Goal: Navigation & Orientation: Find specific page/section

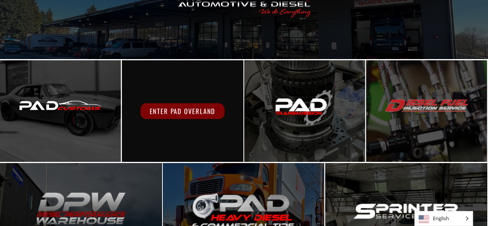
scroll to position [116, 0]
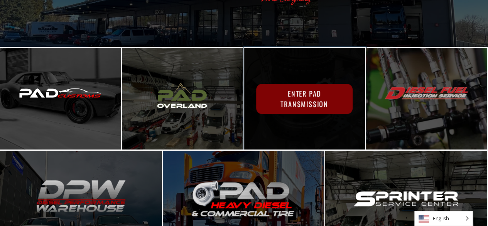
click at [314, 91] on span "Enter PAD Transmission" at bounding box center [304, 99] width 97 height 30
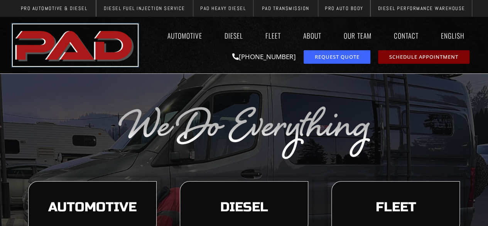
click at [90, 31] on img "pro automotive and diesel home page" at bounding box center [75, 45] width 125 height 42
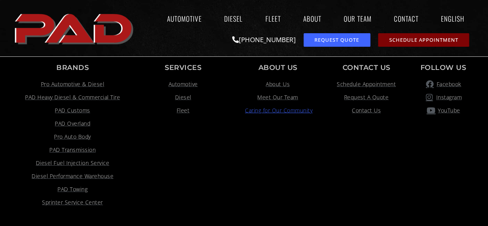
scroll to position [951, 0]
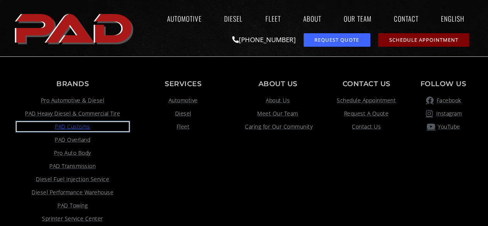
click at [87, 128] on span "PAD Customs" at bounding box center [72, 126] width 35 height 9
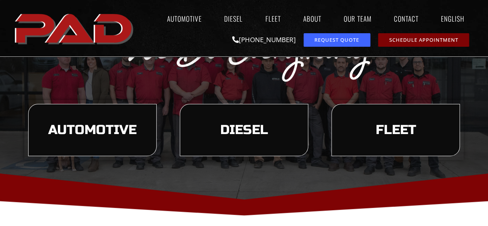
scroll to position [116, 0]
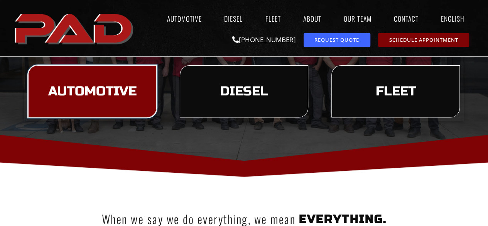
click at [137, 91] on link "Automotive" at bounding box center [92, 91] width 128 height 52
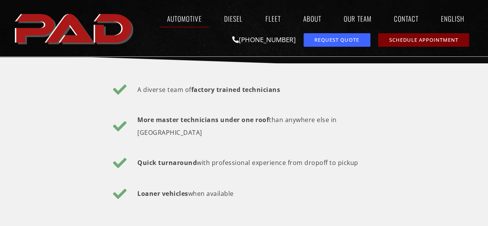
scroll to position [1273, 0]
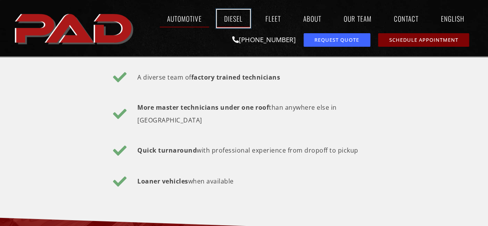
click at [234, 15] on link "Diesel" at bounding box center [233, 19] width 33 height 18
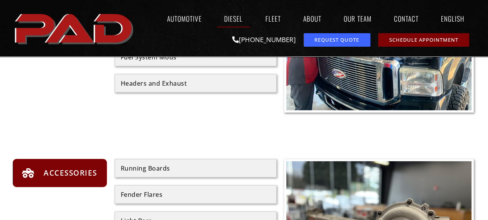
scroll to position [849, 0]
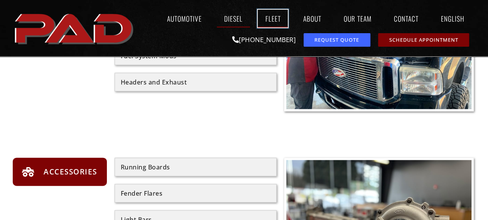
click at [264, 19] on link "Fleet" at bounding box center [273, 19] width 30 height 18
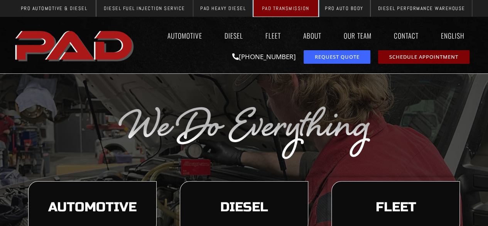
click at [268, 10] on span "PAD Transmission" at bounding box center [285, 8] width 47 height 5
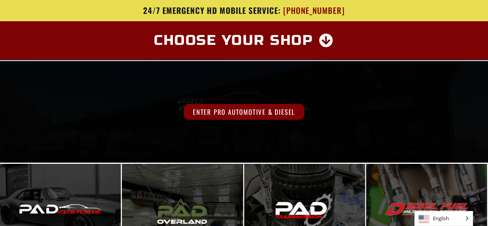
click at [236, 109] on span "Enter Pro Automotive & Diesel" at bounding box center [244, 112] width 121 height 16
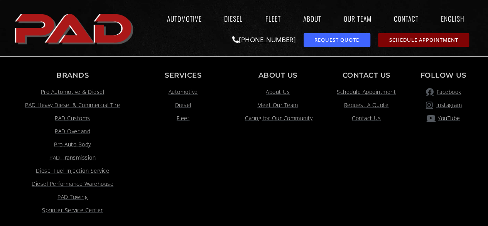
scroll to position [689, 0]
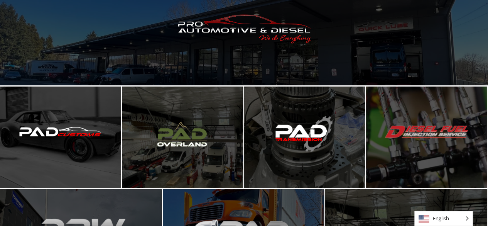
scroll to position [116, 0]
